Goal: Find specific page/section: Find specific page/section

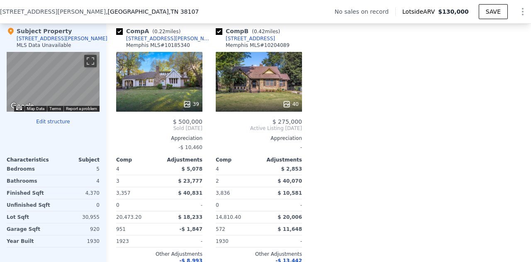
scroll to position [863, 0]
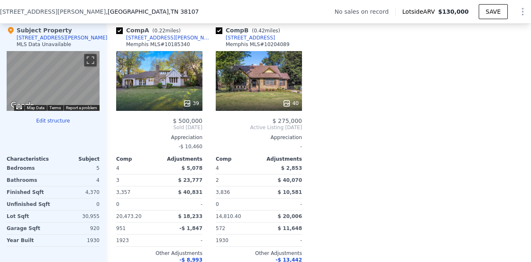
click at [172, 101] on div at bounding box center [159, 103] width 86 height 15
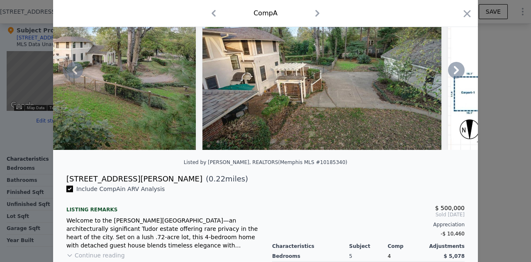
scroll to position [65, 0]
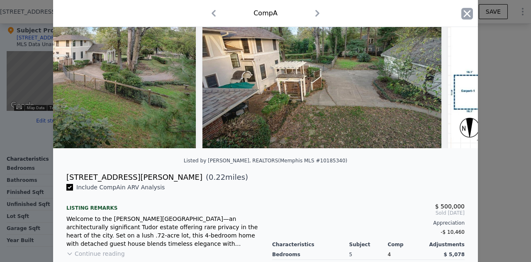
click at [466, 15] on icon "button" at bounding box center [468, 14] width 12 height 12
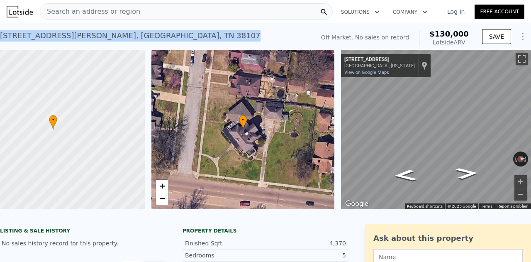
drag, startPoint x: 144, startPoint y: 32, endPoint x: 0, endPoint y: 31, distance: 143.6
click at [0, 31] on div "[STREET_ADDRESS][PERSON_NAME] No sales on record (~ARV $130k )" at bounding box center [155, 38] width 311 height 23
copy div "[STREET_ADDRESS][PERSON_NAME]"
click at [524, 159] on button "Rotate clockwise" at bounding box center [526, 158] width 5 height 15
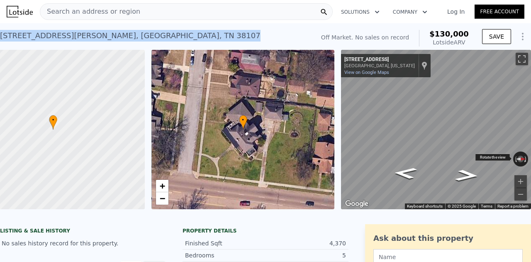
click at [524, 159] on button "Rotate clockwise" at bounding box center [526, 158] width 5 height 15
click at [490, 0] on html "Search an address or region Solutions Company Open main menu Log In Free Accoun…" at bounding box center [265, 131] width 531 height 262
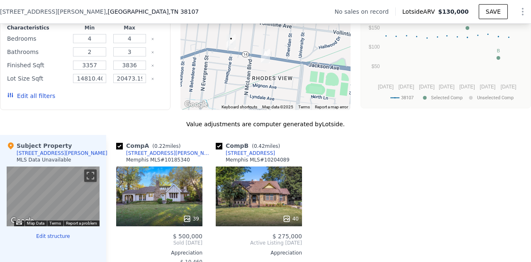
scroll to position [863, 0]
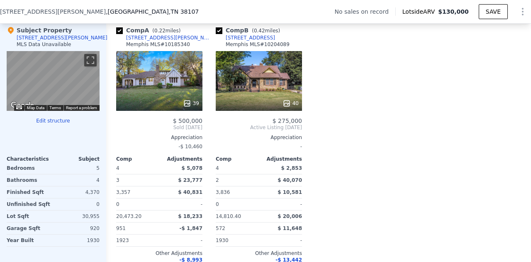
click at [159, 80] on div "39" at bounding box center [159, 81] width 86 height 60
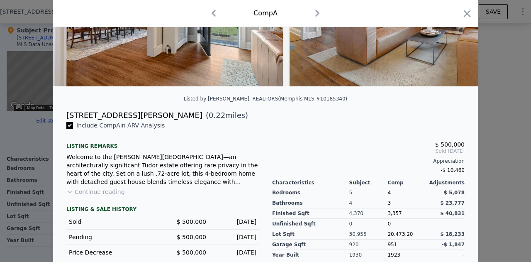
scroll to position [126, 0]
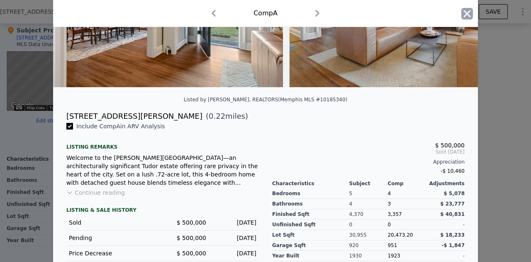
click at [467, 9] on icon "button" at bounding box center [468, 14] width 12 height 12
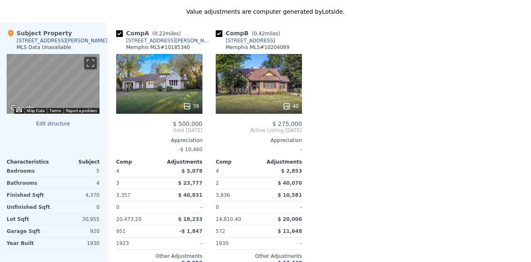
scroll to position [3, 0]
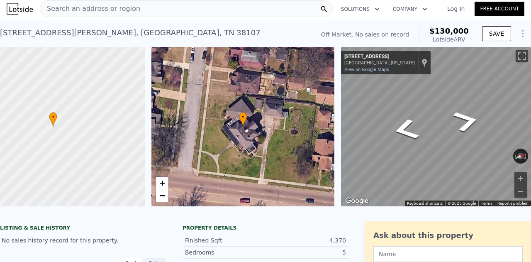
click at [111, 5] on span "Search an address or region" at bounding box center [90, 9] width 100 height 10
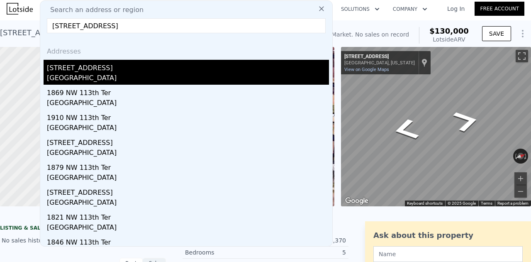
type input "[STREET_ADDRESS]"
click at [106, 77] on div "[GEOGRAPHIC_DATA]" at bounding box center [188, 79] width 282 height 12
